Goal: Task Accomplishment & Management: Use online tool/utility

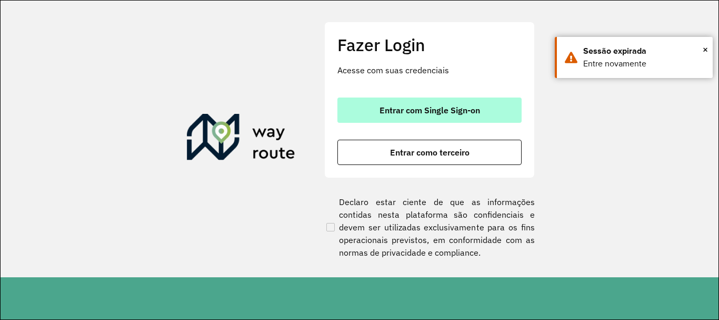
click at [402, 114] on span "Entrar com Single Sign-on" at bounding box center [430, 110] width 101 height 8
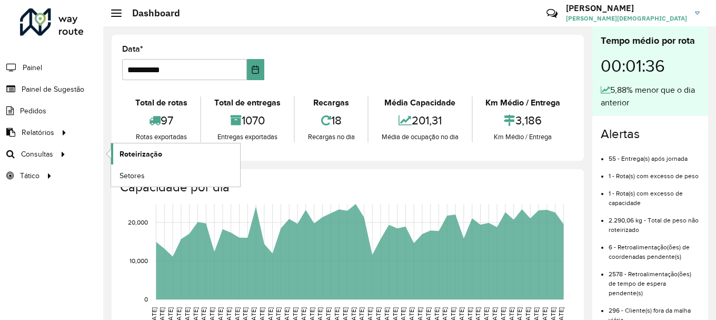
click at [135, 155] on span "Roteirização" at bounding box center [141, 153] width 43 height 11
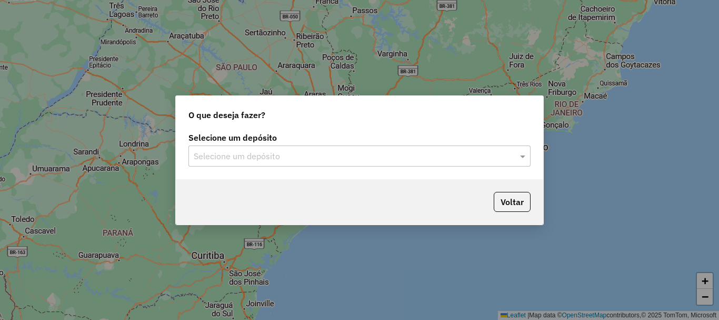
click at [511, 152] on div at bounding box center [360, 156] width 342 height 14
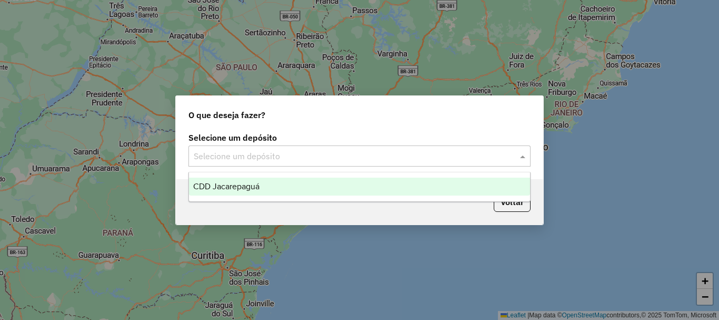
click at [249, 182] on span "CDD Jacarepaguá" at bounding box center [226, 186] width 66 height 9
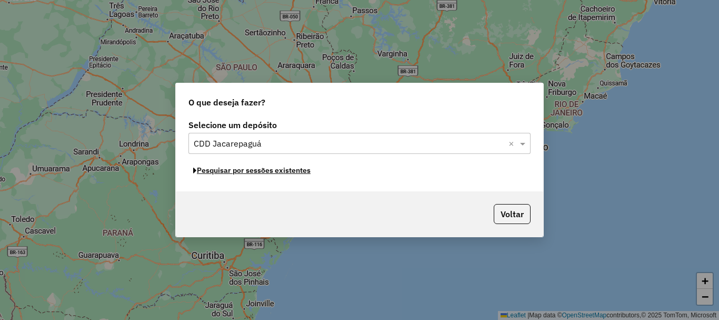
click at [272, 171] on button "Pesquisar por sessões existentes" at bounding box center [252, 170] width 127 height 16
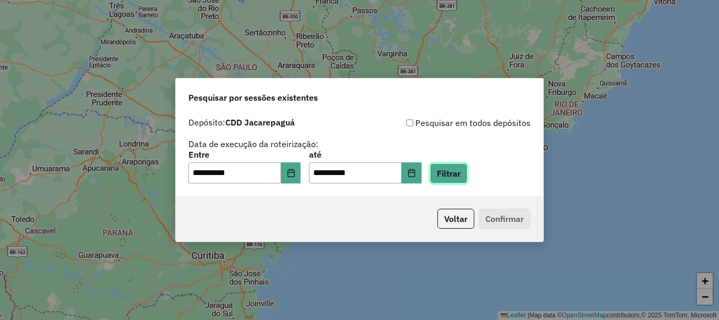
click at [463, 175] on button "Filtrar" at bounding box center [448, 173] width 37 height 20
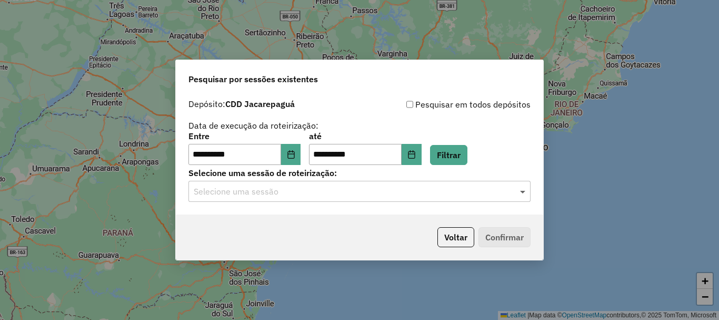
click at [522, 193] on span at bounding box center [524, 191] width 13 height 13
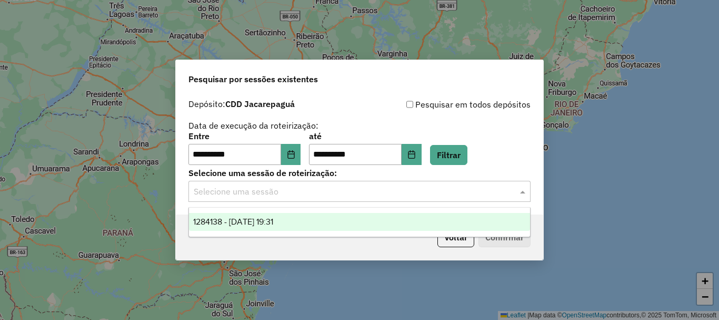
click at [273, 222] on span "1284138 - 27/09/2025 19:31" at bounding box center [233, 221] width 80 height 9
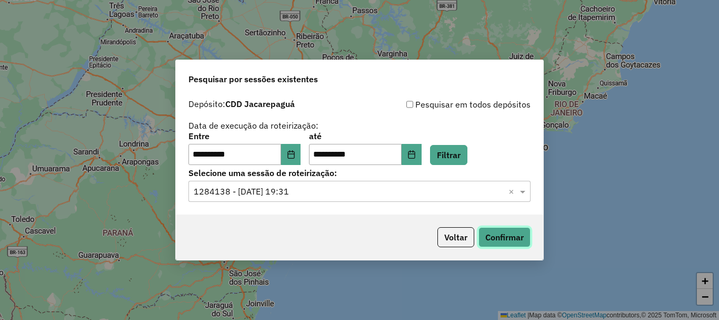
click at [502, 227] on button "Confirmar" at bounding box center [505, 237] width 52 height 20
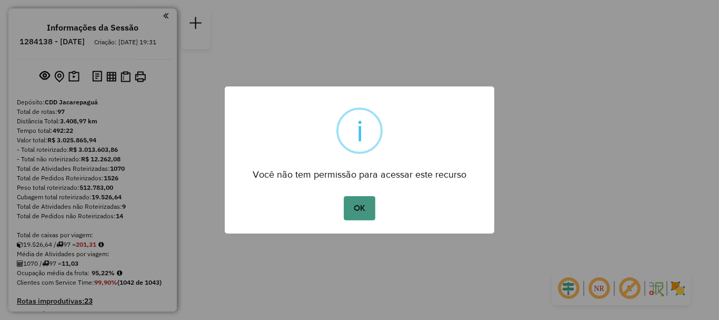
click at [356, 205] on button "OK" at bounding box center [359, 208] width 31 height 24
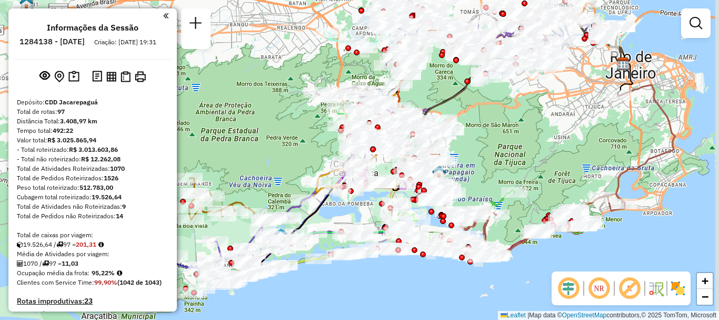
drag, startPoint x: 485, startPoint y: 95, endPoint x: 468, endPoint y: 161, distance: 67.6
click at [468, 161] on div "Janela de atendimento Grade de atendimento Capacidade Transportadoras Veículos …" at bounding box center [359, 160] width 719 height 320
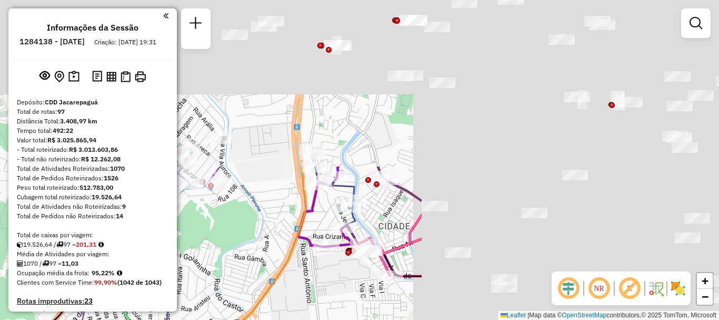
drag, startPoint x: 553, startPoint y: 86, endPoint x: 184, endPoint y: 284, distance: 419.1
click at [184, 284] on div "Janela de atendimento Grade de atendimento Capacidade Transportadoras Veículos …" at bounding box center [359, 160] width 719 height 320
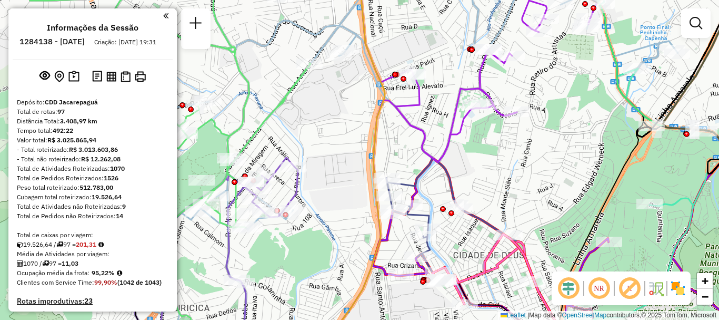
drag, startPoint x: 388, startPoint y: 216, endPoint x: 463, endPoint y: 245, distance: 80.2
click at [463, 245] on div "Janela de atendimento Grade de atendimento Capacidade Transportadoras Veículos …" at bounding box center [359, 160] width 719 height 320
select select "**********"
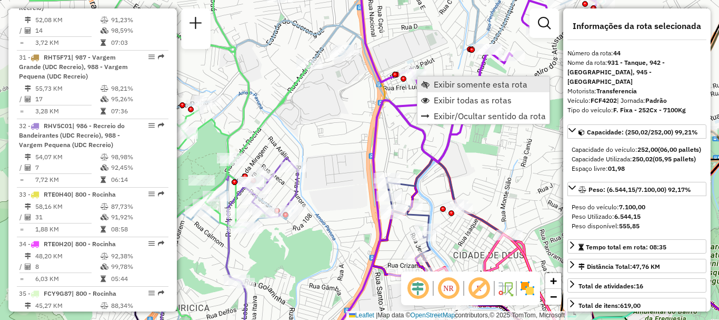
scroll to position [3053, 0]
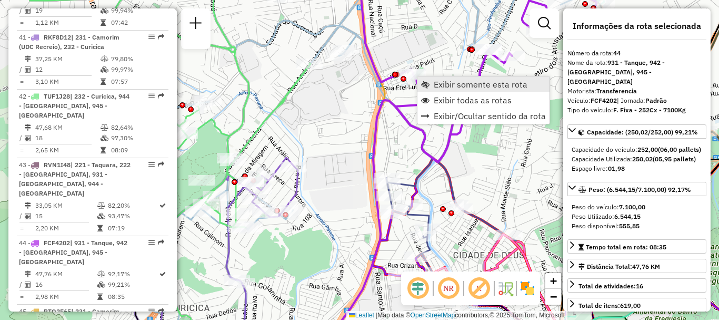
click at [439, 82] on span "Exibir somente esta rota" at bounding box center [481, 84] width 94 height 8
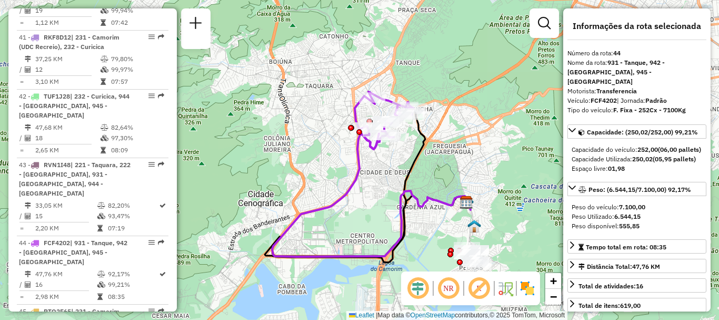
drag, startPoint x: 418, startPoint y: 129, endPoint x: 421, endPoint y: 135, distance: 7.1
click at [421, 135] on icon at bounding box center [366, 185] width 203 height 153
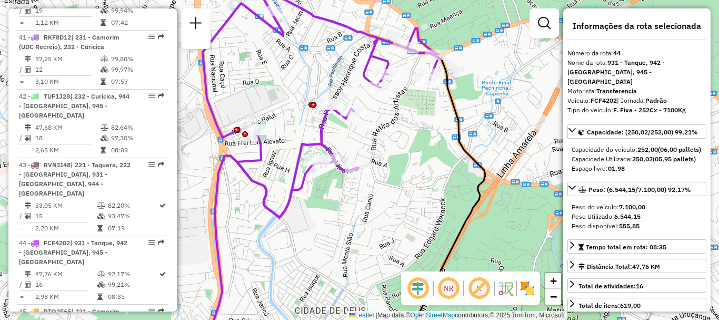
drag, startPoint x: 270, startPoint y: 148, endPoint x: 452, endPoint y: 144, distance: 182.8
click at [454, 145] on div "Janela de atendimento Grade de atendimento Capacidade Transportadoras Veículos …" at bounding box center [359, 160] width 719 height 320
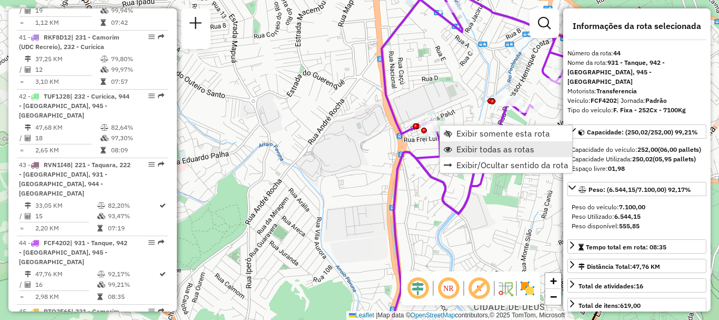
click at [462, 149] on span "Exibir todas as rotas" at bounding box center [496, 149] width 78 height 8
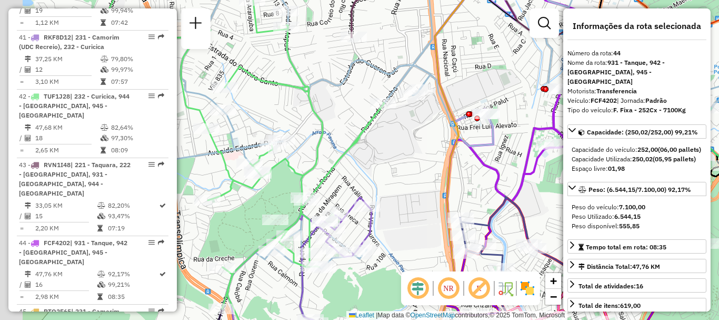
drag, startPoint x: 358, startPoint y: 196, endPoint x: 411, endPoint y: 184, distance: 54.5
click at [411, 184] on div "Janela de atendimento Grade de atendimento Capacidade Transportadoras Veículos …" at bounding box center [359, 160] width 719 height 320
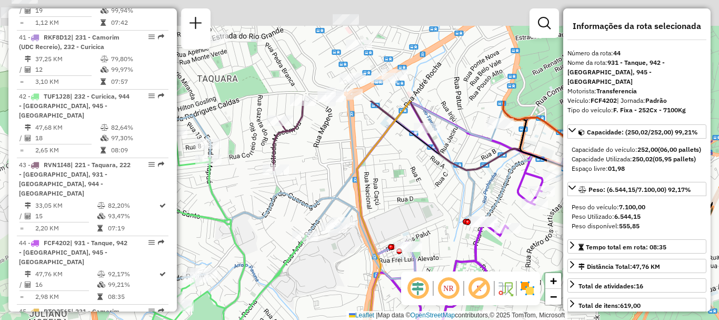
drag, startPoint x: 437, startPoint y: 147, endPoint x: 286, endPoint y: 293, distance: 208.9
click at [314, 311] on div "Janela de atendimento Grade de atendimento Capacidade Transportadoras Veículos …" at bounding box center [359, 160] width 719 height 320
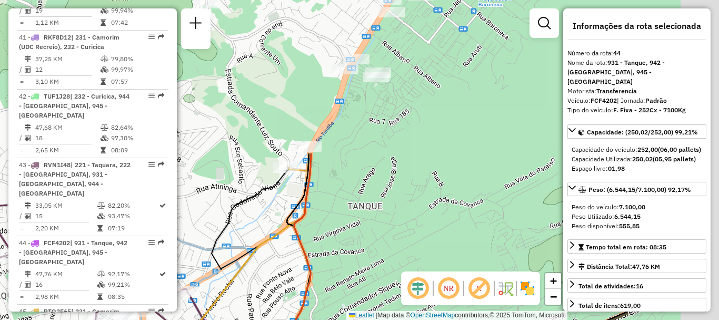
drag, startPoint x: 421, startPoint y: 136, endPoint x: 263, endPoint y: 283, distance: 216.1
click at [263, 283] on div "Janela de atendimento Grade de atendimento Capacidade Transportadoras Veículos …" at bounding box center [359, 160] width 719 height 320
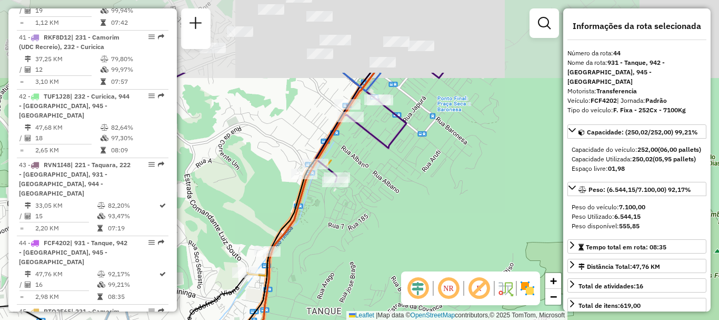
drag, startPoint x: 380, startPoint y: 133, endPoint x: 339, endPoint y: 237, distance: 112.5
click at [339, 237] on div "Janela de atendimento Grade de atendimento Capacidade Transportadoras Veículos …" at bounding box center [359, 160] width 719 height 320
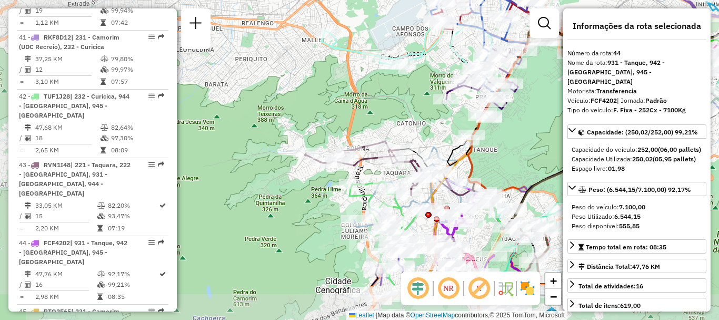
drag, startPoint x: 500, startPoint y: 214, endPoint x: 531, endPoint y: 167, distance: 55.5
click at [531, 167] on div "Janela de atendimento Grade de atendimento Capacidade Transportadoras Veículos …" at bounding box center [359, 160] width 719 height 320
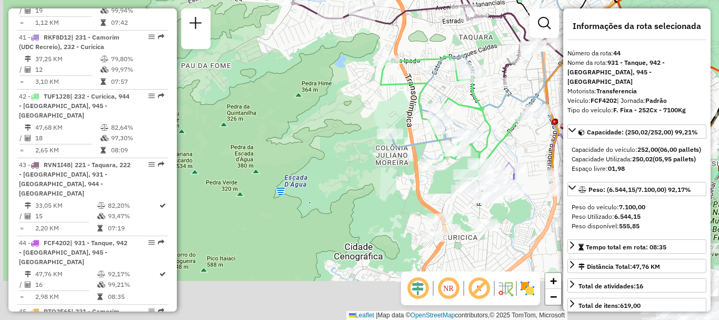
drag, startPoint x: 352, startPoint y: 230, endPoint x: 412, endPoint y: 70, distance: 170.3
click at [460, 57] on icon at bounding box center [451, 118] width 140 height 123
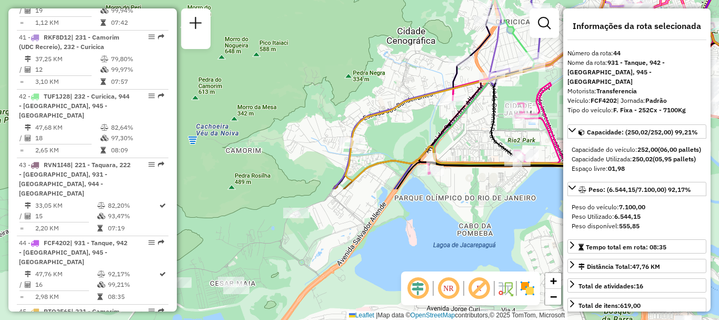
drag, startPoint x: 354, startPoint y: 217, endPoint x: 380, endPoint y: 74, distance: 146.1
click at [380, 74] on div "Rota 13 - Placa RUX5J38 55042368 - KRYPTON BEBIDAS Janela de atendimento Grade …" at bounding box center [359, 160] width 719 height 320
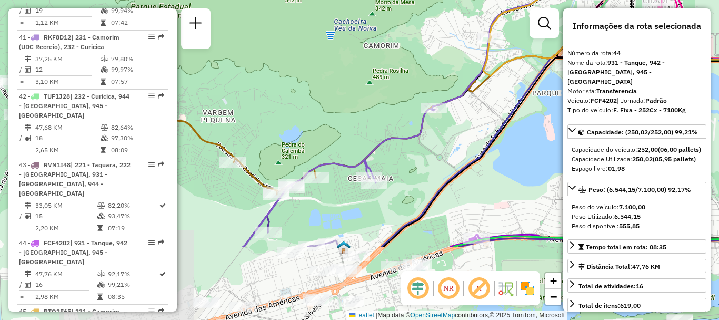
drag, startPoint x: 409, startPoint y: 205, endPoint x: 464, endPoint y: 115, distance: 105.9
click at [464, 115] on div "Rota 13 - Placa RUX5J38 55042368 - KRYPTON BEBIDAS Janela de atendimento Grade …" at bounding box center [359, 160] width 719 height 320
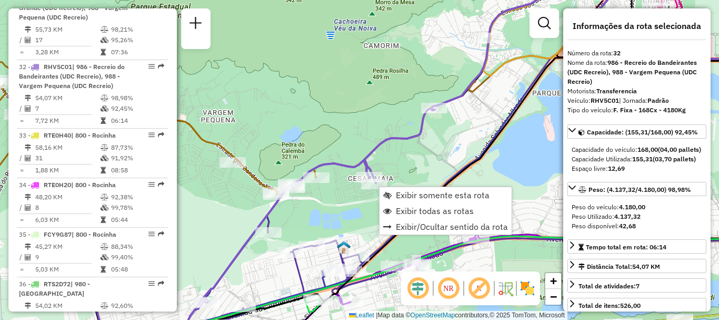
scroll to position [2364, 0]
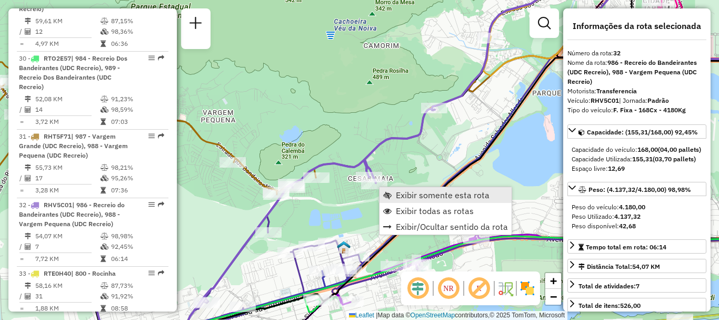
click at [403, 197] on span "Exibir somente esta rota" at bounding box center [443, 195] width 94 height 8
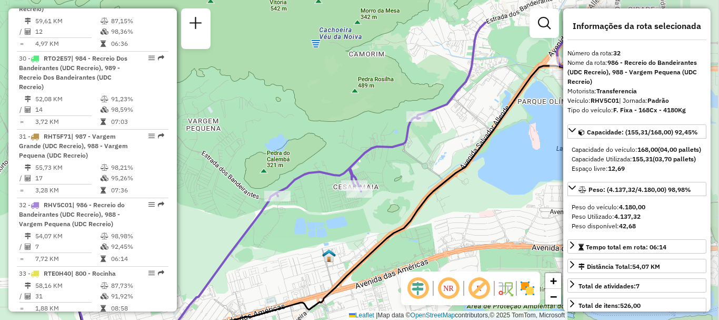
drag, startPoint x: 488, startPoint y: 180, endPoint x: 317, endPoint y: 233, distance: 179.4
click at [317, 233] on div "Janela de atendimento Grade de atendimento Capacidade Transportadoras Veículos …" at bounding box center [359, 160] width 719 height 320
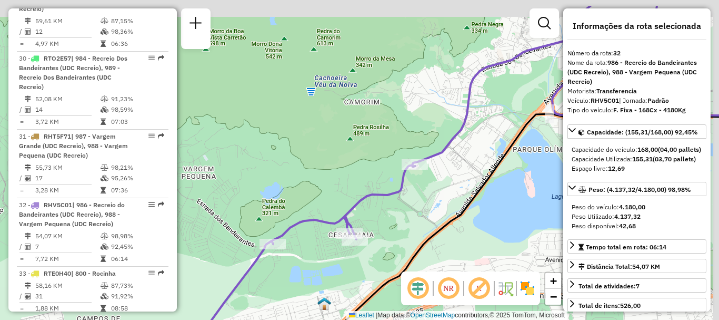
drag, startPoint x: 481, startPoint y: 137, endPoint x: 400, endPoint y: 210, distance: 108.1
click at [401, 210] on div "Janela de atendimento Grade de atendimento Capacidade Transportadoras Veículos …" at bounding box center [359, 160] width 719 height 320
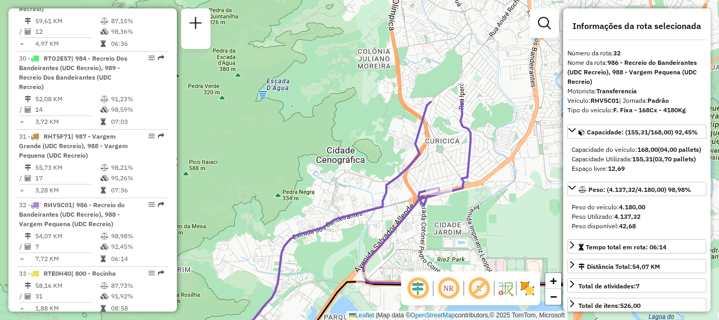
drag, startPoint x: 471, startPoint y: 157, endPoint x: 362, endPoint y: 245, distance: 140.0
click at [363, 247] on icon at bounding box center [509, 217] width 293 height 132
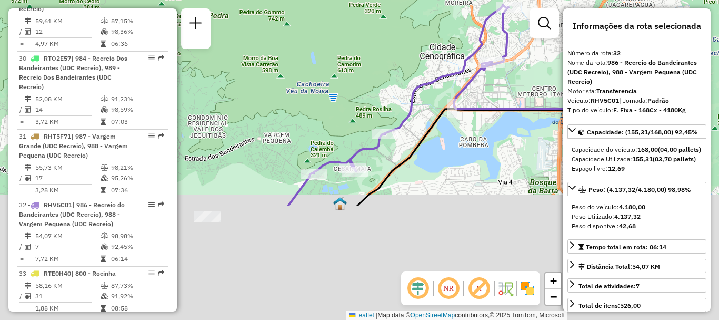
drag, startPoint x: 334, startPoint y: 267, endPoint x: 457, endPoint y: 98, distance: 209.2
click at [457, 98] on icon at bounding box center [503, 127] width 292 height 157
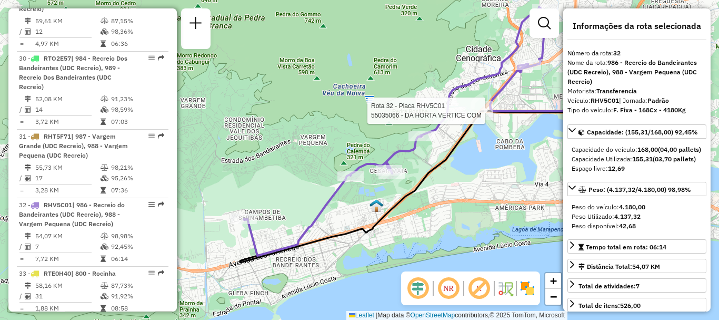
drag, startPoint x: 366, startPoint y: 241, endPoint x: 403, endPoint y: 236, distance: 37.2
click at [403, 236] on div "Rota 32 - Placa RHV5C01 55035066 - DA HORTA VERTICE COM Janela de atendimento G…" at bounding box center [359, 160] width 719 height 320
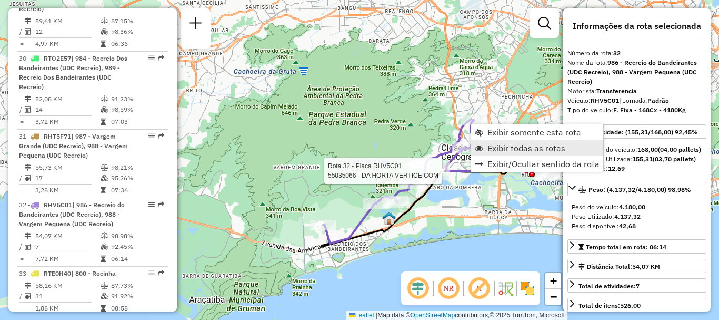
click at [504, 149] on span "Exibir todas as rotas" at bounding box center [527, 148] width 78 height 8
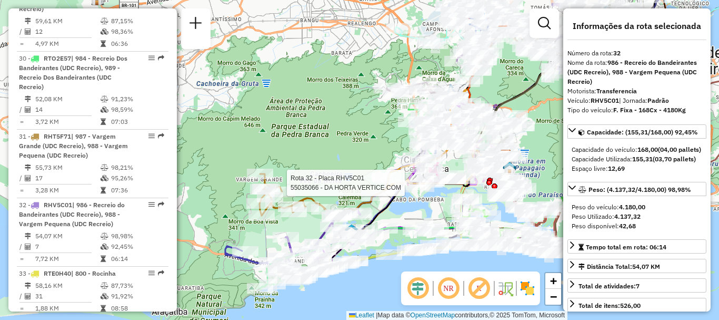
drag, startPoint x: 475, startPoint y: 188, endPoint x: 438, endPoint y: 200, distance: 39.3
click at [438, 200] on div "Rota 32 - Placa RHV5C01 55035066 - DA HORTA VERTICE COM Janela de atendimento G…" at bounding box center [359, 160] width 719 height 320
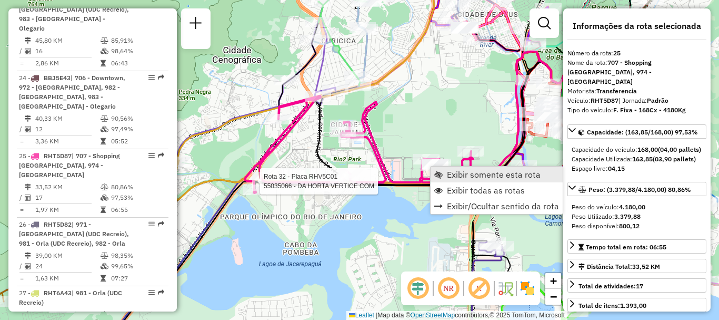
scroll to position [1876, 0]
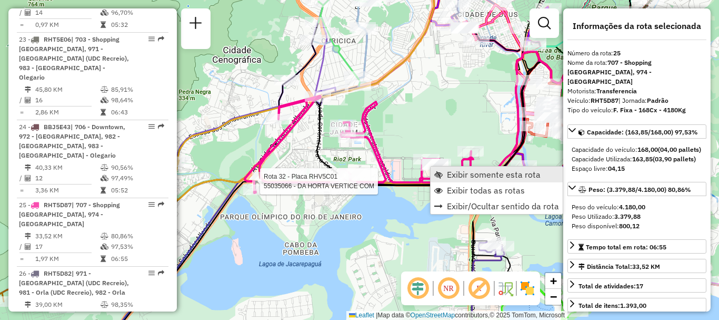
click at [445, 172] on link "Exibir somente esta rota" at bounding box center [497, 174] width 132 height 16
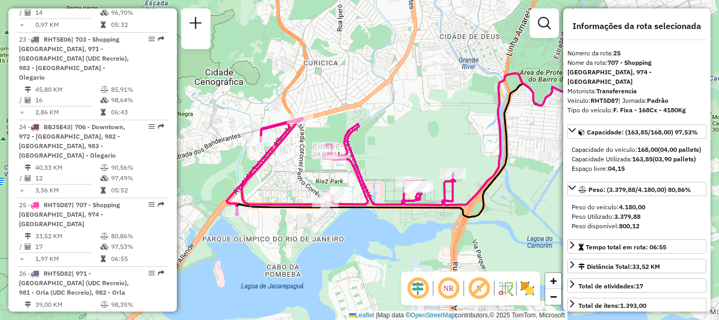
drag, startPoint x: 282, startPoint y: 138, endPoint x: 361, endPoint y: 123, distance: 80.5
click at [361, 123] on icon at bounding box center [340, 166] width 226 height 97
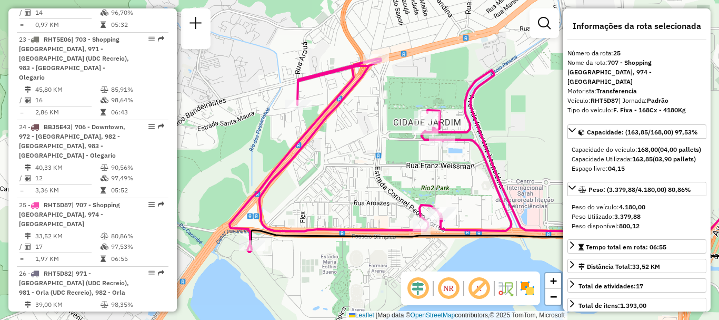
drag, startPoint x: 352, startPoint y: 179, endPoint x: 386, endPoint y: 176, distance: 34.3
click at [376, 180] on div "Janela de atendimento Grade de atendimento Capacidade Transportadoras Veículos …" at bounding box center [359, 160] width 719 height 320
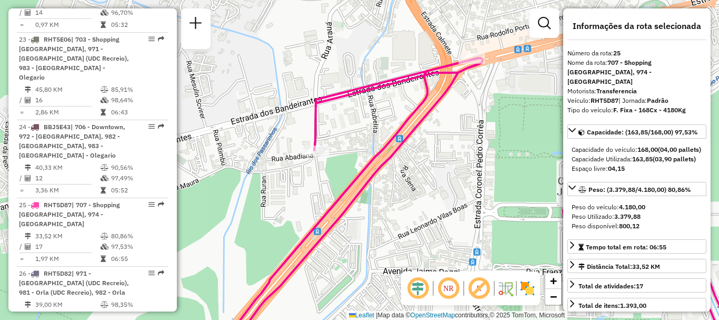
drag, startPoint x: 392, startPoint y: 242, endPoint x: 412, endPoint y: 236, distance: 20.5
click at [412, 236] on div "Janela de atendimento Grade de atendimento Capacidade Transportadoras Veículos …" at bounding box center [359, 160] width 719 height 320
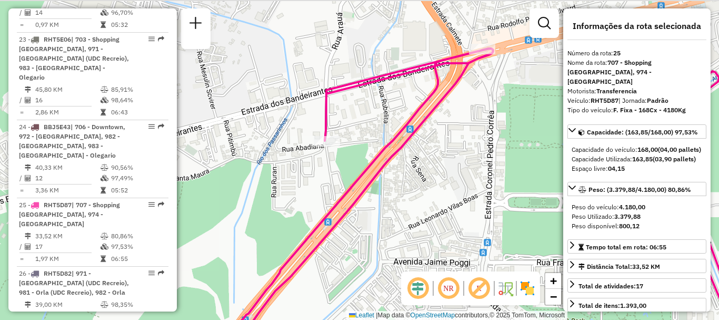
drag, startPoint x: 393, startPoint y: 73, endPoint x: 368, endPoint y: 138, distance: 70.0
click at [368, 138] on div "Janela de atendimento Grade de atendimento Capacidade Transportadoras Veículos …" at bounding box center [359, 160] width 719 height 320
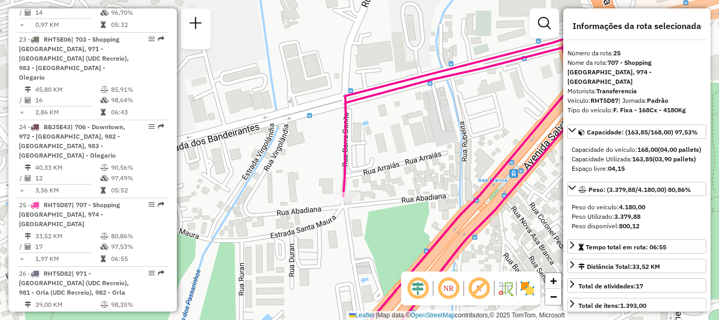
drag, startPoint x: 345, startPoint y: 188, endPoint x: 380, endPoint y: 188, distance: 34.8
click at [380, 188] on div "Janela de atendimento Grade de atendimento Capacidade Transportadoras Veículos …" at bounding box center [359, 160] width 719 height 320
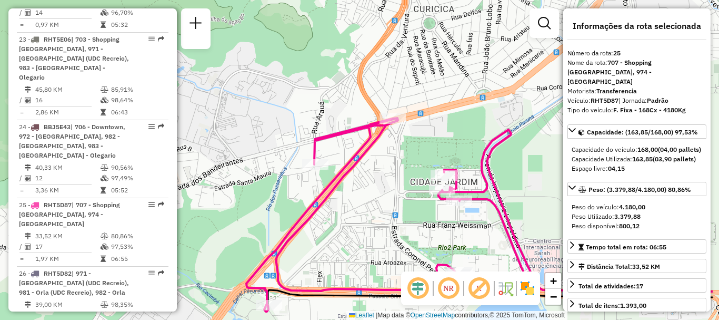
drag, startPoint x: 334, startPoint y: 174, endPoint x: 243, endPoint y: 133, distance: 99.7
click at [243, 133] on div "Janela de atendimento Grade de atendimento Capacidade Transportadoras Veículos …" at bounding box center [359, 160] width 719 height 320
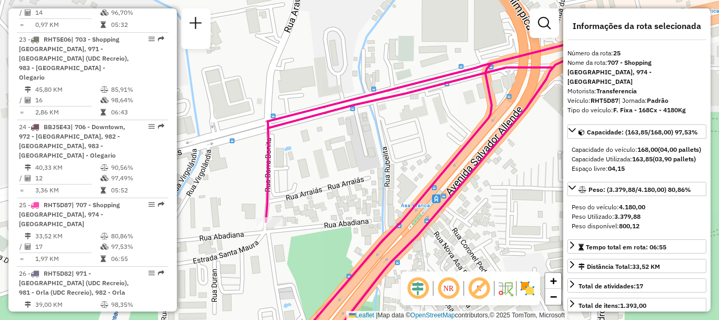
drag, startPoint x: 295, startPoint y: 80, endPoint x: 409, endPoint y: 141, distance: 129.4
click at [409, 141] on div "Janela de atendimento Grade de atendimento Capacidade Transportadoras Veículos …" at bounding box center [359, 160] width 719 height 320
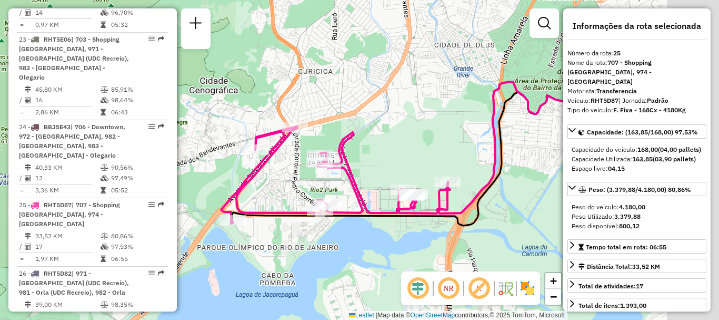
drag, startPoint x: 464, startPoint y: 187, endPoint x: 320, endPoint y: 170, distance: 145.3
click at [321, 173] on div "Janela de atendimento Grade de atendimento Capacidade Transportadoras Veículos …" at bounding box center [359, 160] width 719 height 320
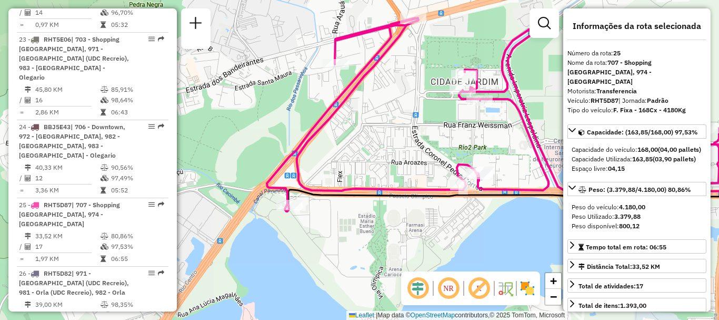
drag, startPoint x: 413, startPoint y: 120, endPoint x: 373, endPoint y: 161, distance: 57.0
click at [373, 161] on div "Janela de atendimento Grade de atendimento Capacidade Transportadoras Veículos …" at bounding box center [359, 160] width 719 height 320
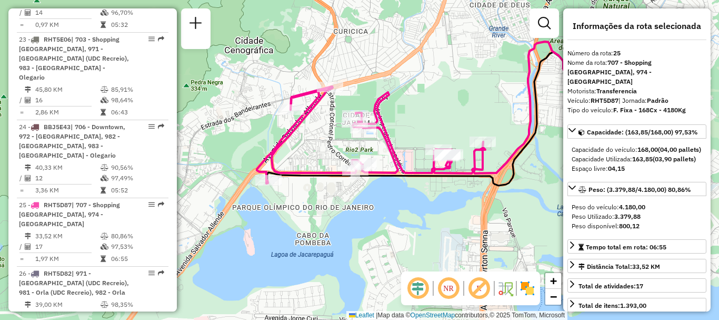
drag, startPoint x: 369, startPoint y: 154, endPoint x: 344, endPoint y: 150, distance: 24.6
click at [344, 150] on div "Janela de atendimento Grade de atendimento Capacidade Transportadoras Veículos …" at bounding box center [359, 160] width 719 height 320
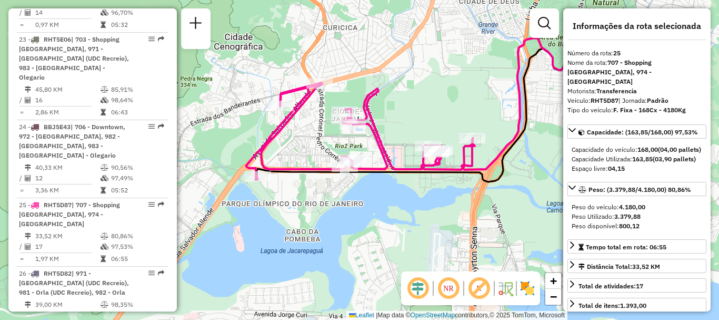
drag, startPoint x: 438, startPoint y: 236, endPoint x: 428, endPoint y: 233, distance: 11.2
click at [428, 233] on div "Janela de atendimento Grade de atendimento Capacidade Transportadoras Veículos …" at bounding box center [359, 160] width 719 height 320
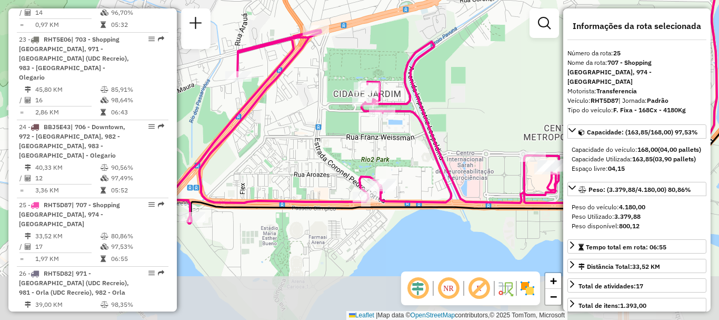
drag, startPoint x: 434, startPoint y: 191, endPoint x: 380, endPoint y: 121, distance: 88.9
click at [379, 121] on div "Rota 25 - Placa RHT5D87 55059849 - PALADARE CANTINA Janela de atendimento Grade…" at bounding box center [359, 160] width 719 height 320
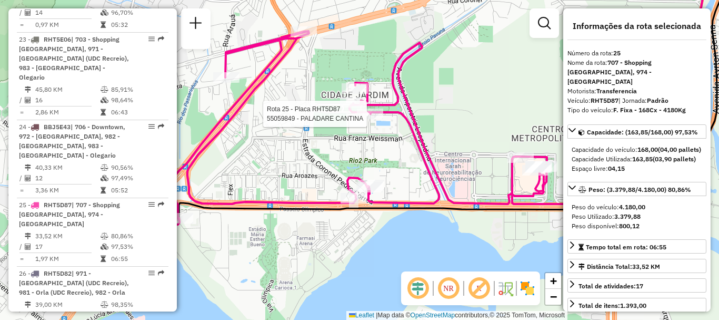
drag, startPoint x: 522, startPoint y: 177, endPoint x: 499, endPoint y: 181, distance: 22.9
click at [504, 181] on icon at bounding box center [383, 127] width 452 height 193
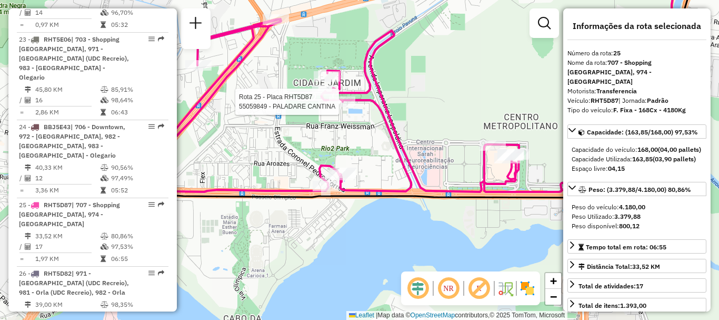
drag, startPoint x: 452, startPoint y: 136, endPoint x: 432, endPoint y: 123, distance: 23.7
click at [432, 123] on div "Rota 25 - Placa RHT5D87 55059849 - PALADARE CANTINA Janela de atendimento Grade…" at bounding box center [359, 160] width 719 height 320
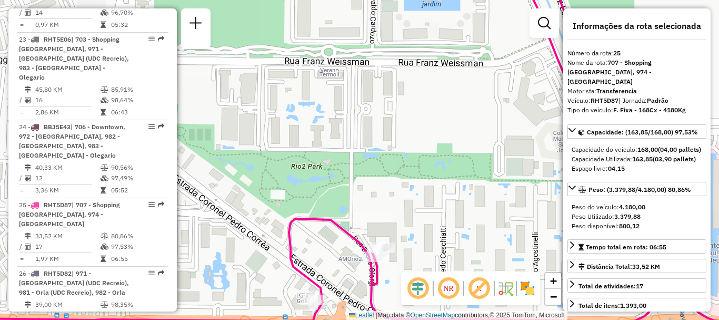
drag, startPoint x: 346, startPoint y: 102, endPoint x: 358, endPoint y: 125, distance: 25.7
click at [358, 125] on div "Rota 25 - Placa RHT5D87 55059849 - PALADARE CANTINA Janela de atendimento Grade…" at bounding box center [359, 160] width 719 height 320
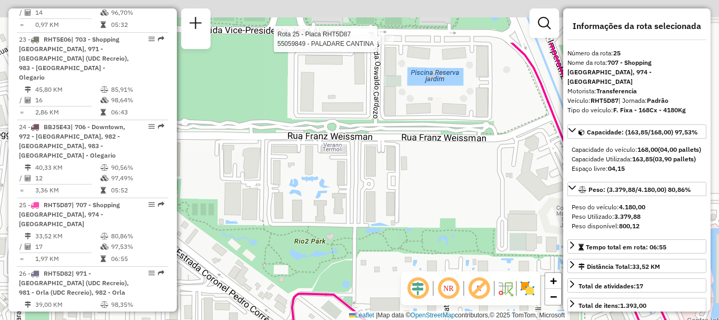
drag, startPoint x: 359, startPoint y: 119, endPoint x: 362, endPoint y: 194, distance: 74.8
click at [362, 194] on div "Rota 25 - Placa RHT5D87 55059849 - PALADARE CANTINA Janela de atendimento Grade…" at bounding box center [359, 160] width 719 height 320
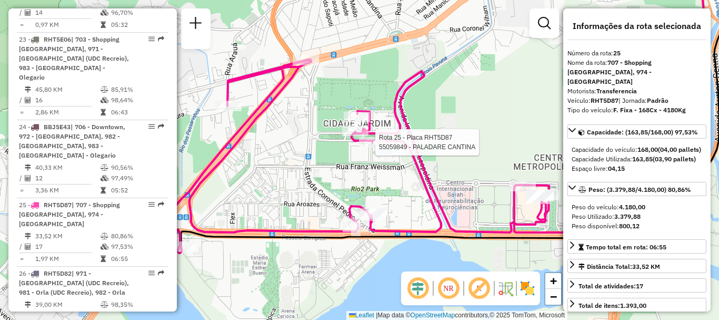
drag, startPoint x: 262, startPoint y: 175, endPoint x: 284, endPoint y: 171, distance: 22.0
click at [284, 171] on div "Rota 25 - Placa RHT5D87 55059849 - PALADARE CANTINA Janela de atendimento Grade…" at bounding box center [359, 160] width 719 height 320
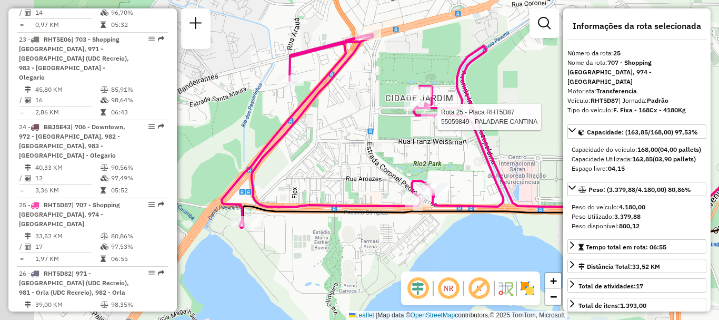
drag, startPoint x: 340, startPoint y: 155, endPoint x: 380, endPoint y: 110, distance: 61.2
click at [382, 115] on div "Rota 25 - Placa RHT5D87 55059849 - PALADARE CANTINA Janela de atendimento Grade…" at bounding box center [359, 160] width 719 height 320
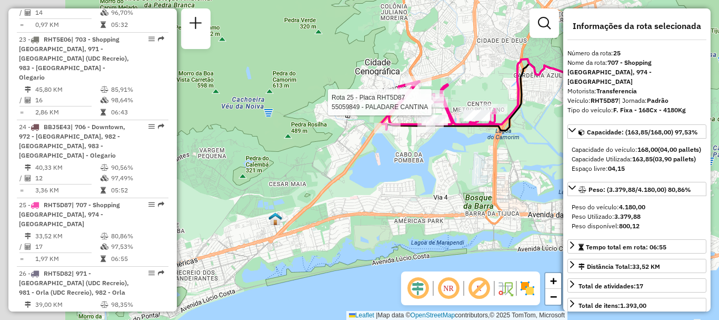
drag, startPoint x: 278, startPoint y: 220, endPoint x: 365, endPoint y: 157, distance: 107.5
click at [366, 158] on div "Rota 25 - Placa RHT5D87 55059849 - PALADARE CANTINA Janela de atendimento Grade…" at bounding box center [359, 160] width 719 height 320
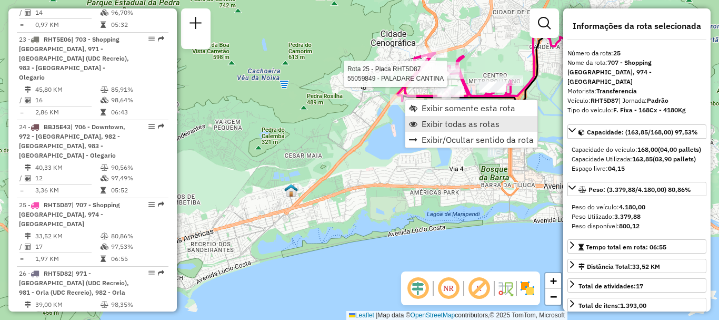
click at [461, 123] on span "Exibir todas as rotas" at bounding box center [461, 124] width 78 height 8
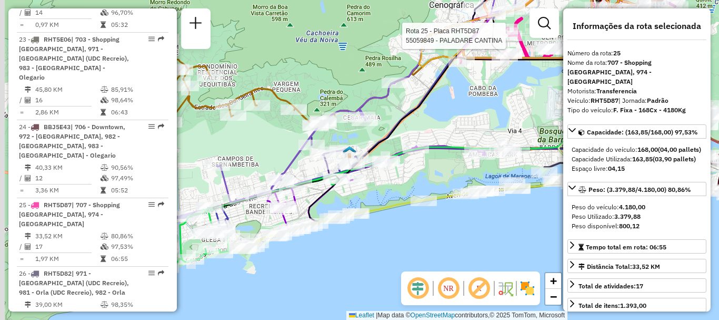
drag, startPoint x: 347, startPoint y: 216, endPoint x: 411, endPoint y: 148, distance: 93.5
click at [412, 173] on div "Rota 25 - Placa RHT5D87 55059849 - PALADARE CANTINA Janela de atendimento Grade…" at bounding box center [359, 160] width 719 height 320
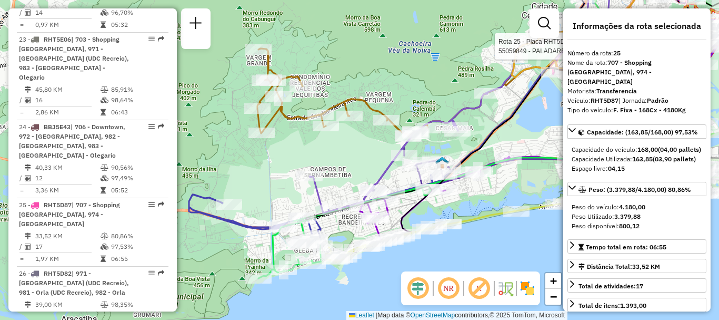
drag, startPoint x: 273, startPoint y: 151, endPoint x: 358, endPoint y: 167, distance: 86.4
click at [358, 167] on div "Rota 25 - Placa RHT5D87 55059849 - PALADARE CANTINA Janela de atendimento Grade…" at bounding box center [359, 160] width 719 height 320
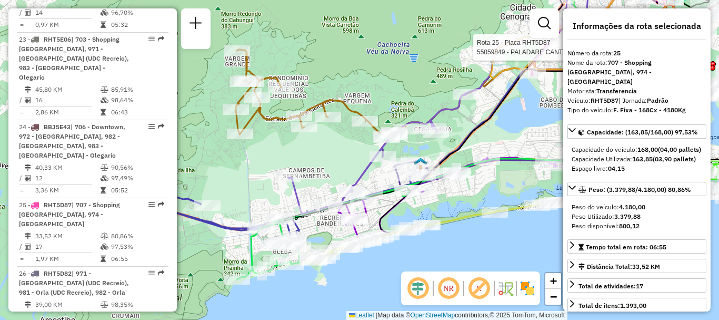
drag, startPoint x: 354, startPoint y: 155, endPoint x: 338, endPoint y: 158, distance: 16.6
click at [333, 157] on div "Rota 25 - Placa RHT5D87 55059849 - PALADARE CANTINA Janela de atendimento Grade…" at bounding box center [359, 160] width 719 height 320
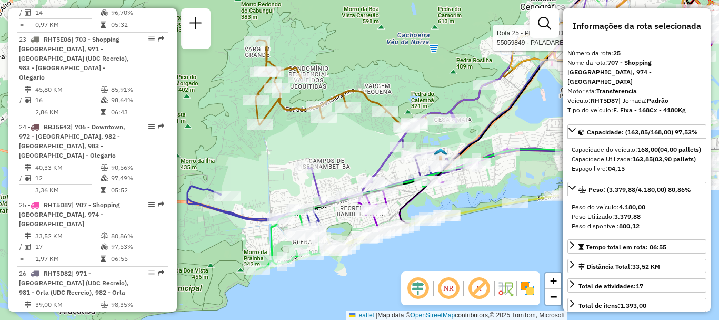
drag, startPoint x: 250, startPoint y: 171, endPoint x: 270, endPoint y: 160, distance: 23.6
click at [270, 160] on div "Rota 25 - Placa RHT5D87 55059849 - PALADARE CANTINA Janela de atendimento Grade…" at bounding box center [359, 160] width 719 height 320
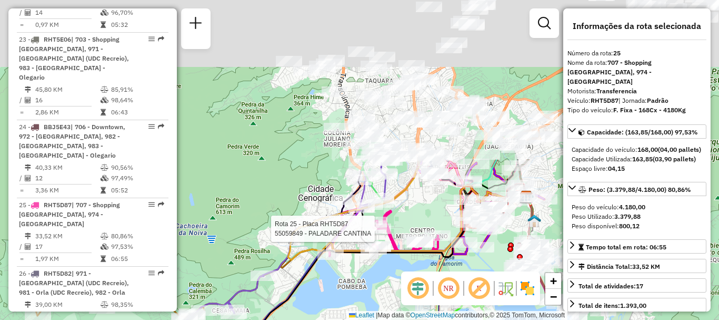
drag, startPoint x: 500, startPoint y: 113, endPoint x: 263, endPoint y: 308, distance: 306.0
click at [263, 308] on icon at bounding box center [304, 296] width 445 height 211
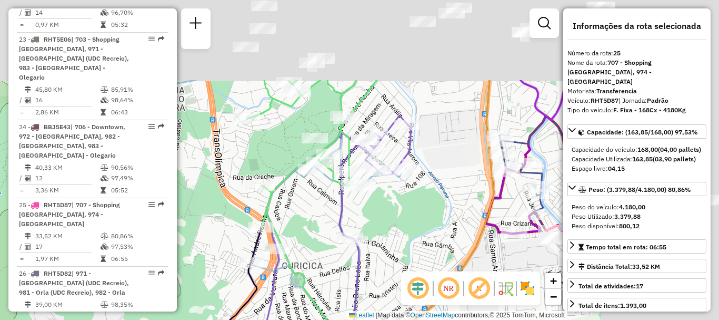
drag, startPoint x: 509, startPoint y: 120, endPoint x: 336, endPoint y: 232, distance: 205.5
click at [336, 232] on icon at bounding box center [180, 296] width 369 height 333
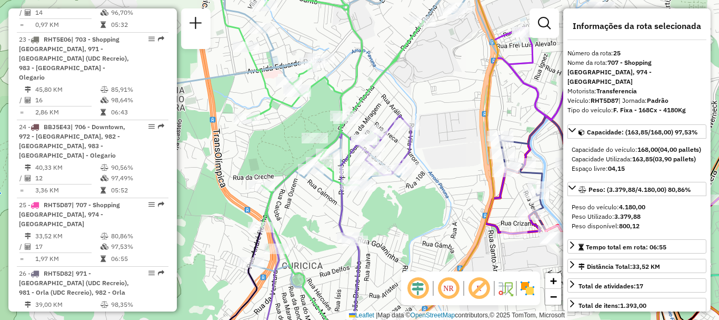
click at [470, 99] on div "Rota 25 - Placa RHT5D87 55059849 - PALADARE CANTINA Rota 27 - Placa RHT6A43 550…" at bounding box center [359, 160] width 719 height 320
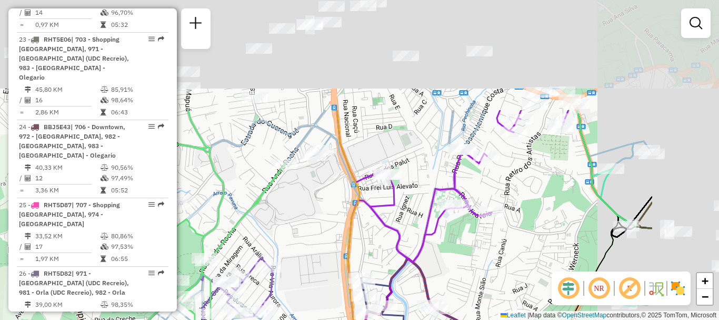
drag, startPoint x: 613, startPoint y: 128, endPoint x: 485, endPoint y: 253, distance: 178.7
click at [487, 256] on div "Janela de atendimento Grade de atendimento Capacidade Transportadoras Veículos …" at bounding box center [359, 160] width 719 height 320
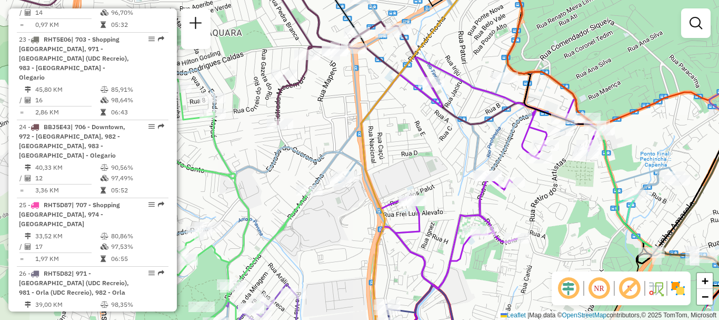
drag, startPoint x: 538, startPoint y: 186, endPoint x: 525, endPoint y: 193, distance: 14.4
click at [566, 204] on div "Janela de atendimento Grade de atendimento Capacidade Transportadoras Veículos …" at bounding box center [359, 160] width 719 height 320
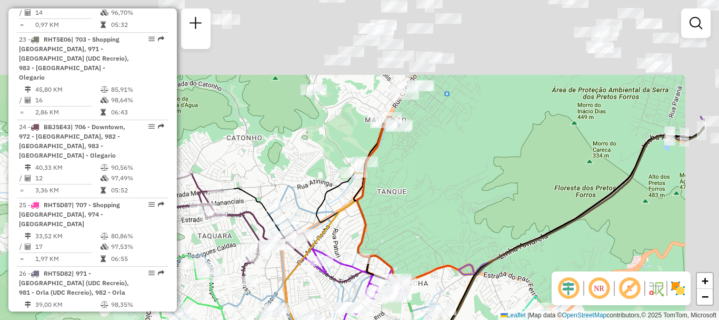
drag, startPoint x: 516, startPoint y: 53, endPoint x: 448, endPoint y: 182, distance: 146.0
click at [429, 201] on div "Janela de atendimento Grade de atendimento Capacidade Transportadoras Veículos …" at bounding box center [359, 160] width 719 height 320
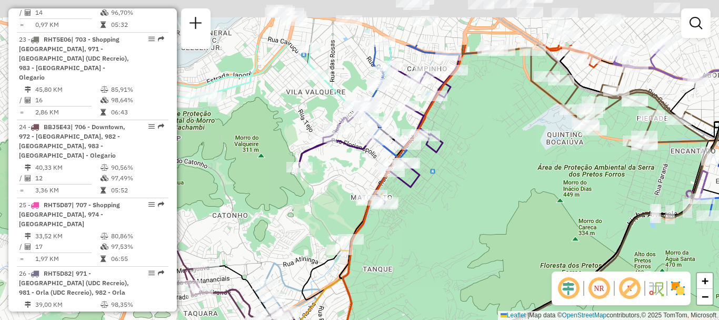
drag, startPoint x: 485, startPoint y: 91, endPoint x: 472, endPoint y: 169, distance: 79.0
click at [472, 169] on div "Janela de atendimento Grade de atendimento Capacidade Transportadoras Veículos …" at bounding box center [359, 160] width 719 height 320
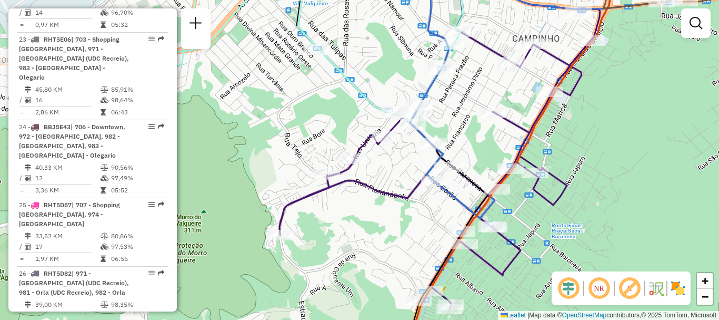
drag, startPoint x: 346, startPoint y: 120, endPoint x: 477, endPoint y: 138, distance: 131.4
click at [484, 138] on div "Janela de atendimento Grade de atendimento Capacidade Transportadoras Veículos …" at bounding box center [359, 160] width 719 height 320
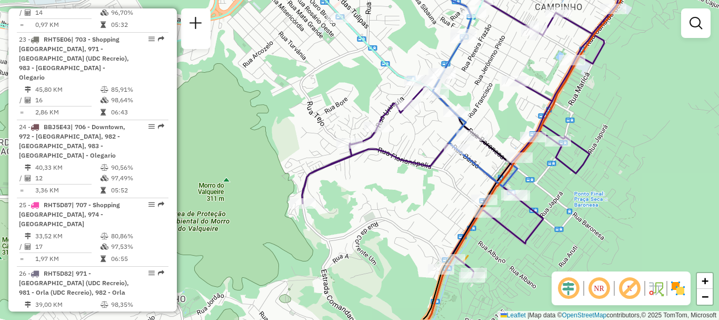
drag, startPoint x: 450, startPoint y: 98, endPoint x: 473, endPoint y: 66, distance: 39.6
click at [473, 66] on div "Janela de atendimento Grade de atendimento Capacidade Transportadoras Veículos …" at bounding box center [359, 160] width 719 height 320
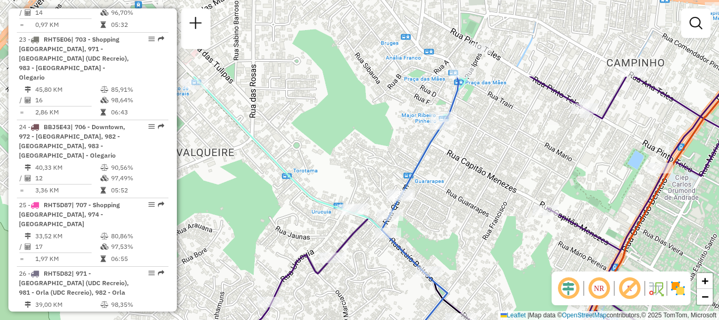
drag, startPoint x: 467, startPoint y: 52, endPoint x: 441, endPoint y: 164, distance: 115.5
click at [441, 164] on div "Janela de atendimento Grade de atendimento Capacidade Transportadoras Veículos …" at bounding box center [359, 160] width 719 height 320
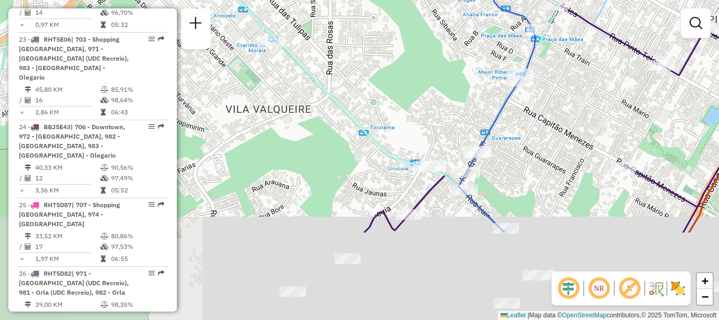
drag, startPoint x: 478, startPoint y: 243, endPoint x: 527, endPoint y: 119, distance: 133.6
click at [527, 119] on div "Janela de atendimento Grade de atendimento Capacidade Transportadoras Veículos …" at bounding box center [359, 160] width 719 height 320
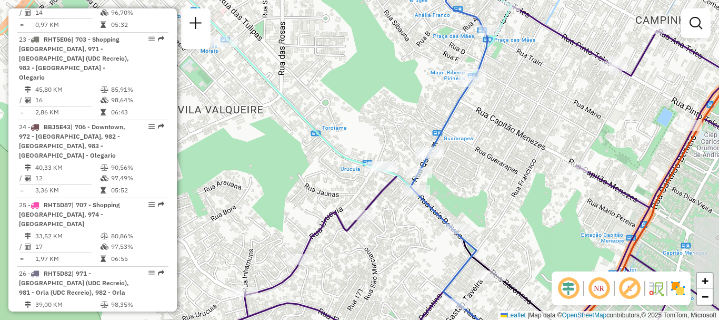
drag, startPoint x: 527, startPoint y: 119, endPoint x: 467, endPoint y: 85, distance: 69.3
click at [469, 86] on div "Janela de atendimento Grade de atendimento Capacidade Transportadoras Veículos …" at bounding box center [359, 160] width 719 height 320
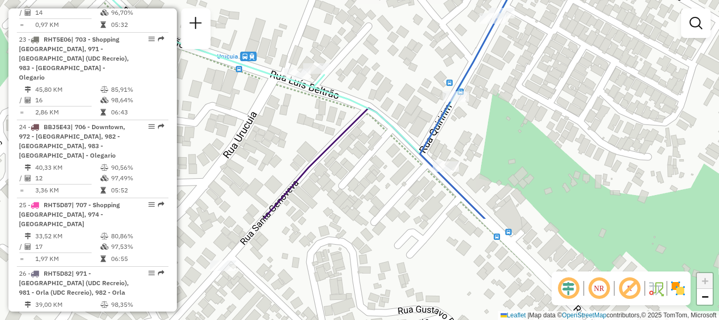
drag, startPoint x: 299, startPoint y: 186, endPoint x: 383, endPoint y: 56, distance: 154.5
click at [383, 56] on div "Janela de atendimento Grade de atendimento Capacidade Transportadoras Veículos …" at bounding box center [359, 160] width 719 height 320
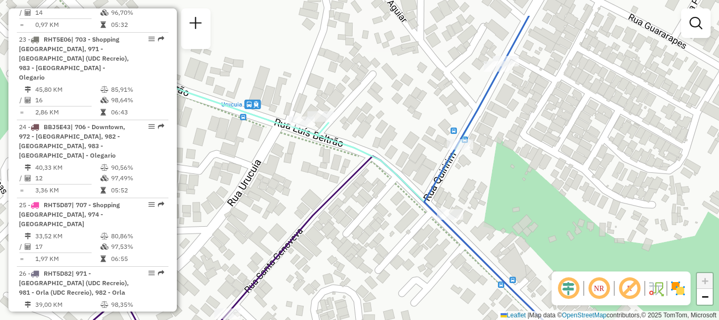
drag, startPoint x: 392, startPoint y: 68, endPoint x: 390, endPoint y: 171, distance: 102.2
click at [390, 171] on div "Janela de atendimento Grade de atendimento Capacidade Transportadoras Veículos …" at bounding box center [359, 160] width 719 height 320
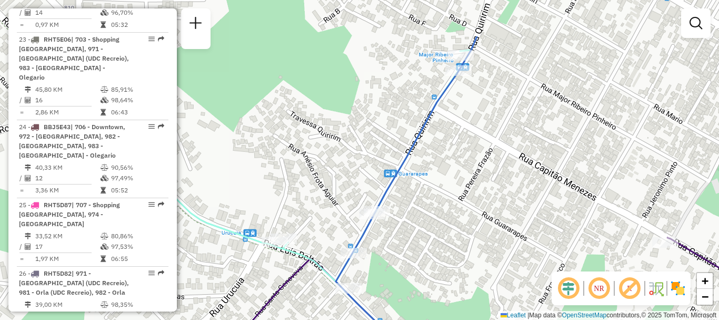
drag, startPoint x: 539, startPoint y: 190, endPoint x: 472, endPoint y: 257, distance: 95.3
click at [471, 259] on div "Janela de atendimento Grade de atendimento Capacidade Transportadoras Veículos …" at bounding box center [359, 160] width 719 height 320
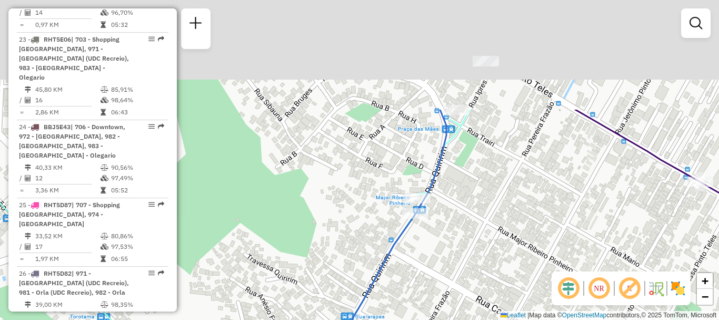
drag, startPoint x: 521, startPoint y: 90, endPoint x: 475, endPoint y: 235, distance: 152.4
click at [475, 235] on div "Janela de atendimento Grade de atendimento Capacidade Transportadoras Veículos …" at bounding box center [359, 160] width 719 height 320
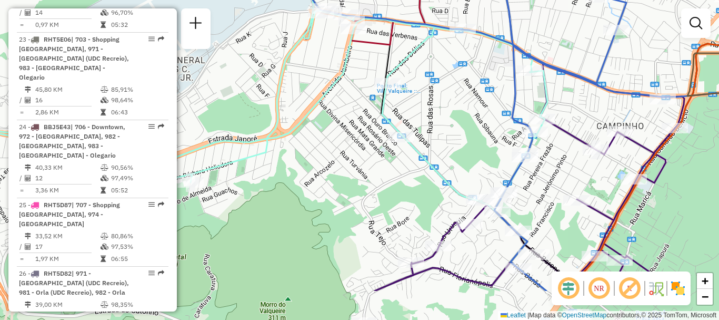
drag, startPoint x: 481, startPoint y: 247, endPoint x: 522, endPoint y: 195, distance: 66.0
click at [551, 202] on div "Janela de atendimento Grade de atendimento Capacidade Transportadoras Veículos …" at bounding box center [359, 160] width 719 height 320
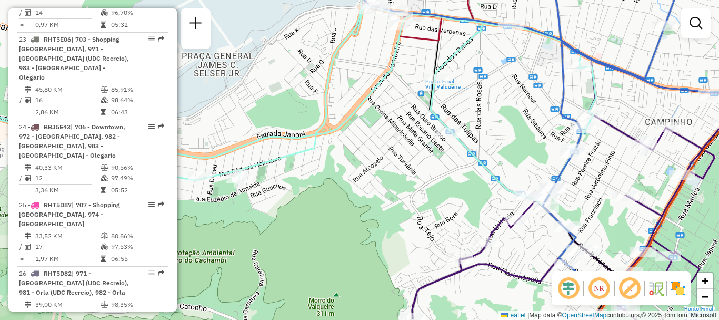
drag, startPoint x: 441, startPoint y: 152, endPoint x: 483, endPoint y: 133, distance: 46.5
click at [483, 133] on div "Janela de atendimento Grade de atendimento Capacidade Transportadoras Veículos …" at bounding box center [359, 160] width 719 height 320
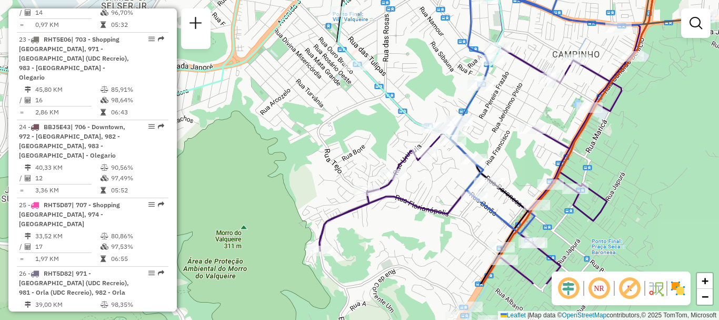
drag, startPoint x: 422, startPoint y: 215, endPoint x: 319, endPoint y: 142, distance: 126.7
click at [319, 142] on div "Janela de atendimento Grade de atendimento Capacidade Transportadoras Veículos …" at bounding box center [359, 160] width 719 height 320
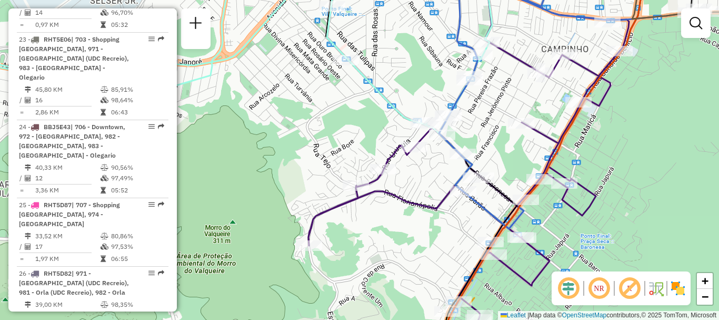
click at [300, 318] on div "Janela de atendimento Grade de atendimento Capacidade Transportadoras Veículos …" at bounding box center [359, 160] width 719 height 320
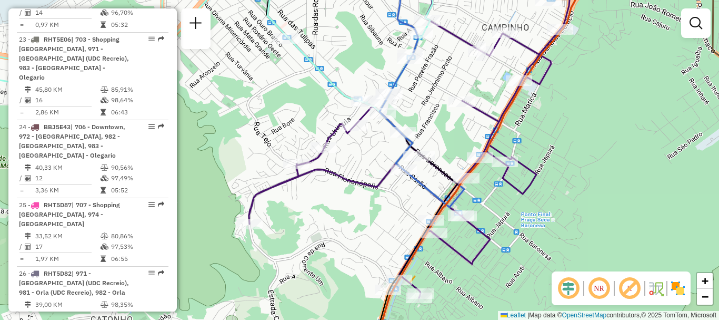
drag, startPoint x: 328, startPoint y: 137, endPoint x: 261, endPoint y: 114, distance: 70.8
click at [266, 116] on div "Janela de atendimento Grade de atendimento Capacidade Transportadoras Veículos …" at bounding box center [359, 160] width 719 height 320
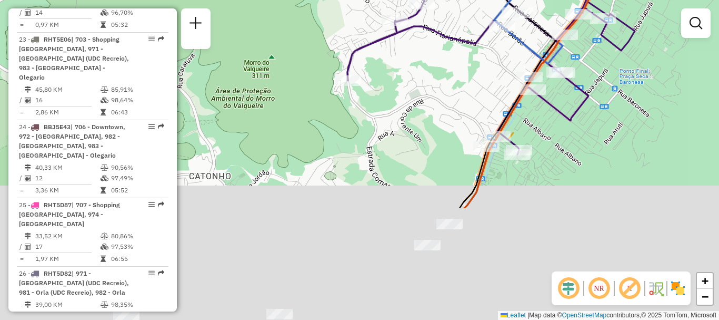
drag, startPoint x: 312, startPoint y: 243, endPoint x: 390, endPoint y: 144, distance: 126.0
click at [432, 66] on div "Janela de atendimento Grade de atendimento Capacidade Transportadoras Veículos …" at bounding box center [359, 160] width 719 height 320
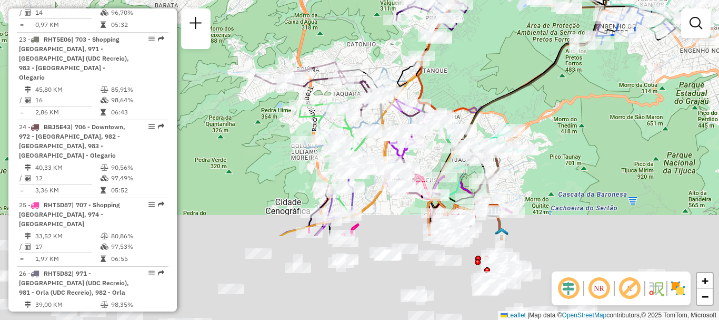
drag, startPoint x: 370, startPoint y: 181, endPoint x: 396, endPoint y: 33, distance: 150.3
click at [394, 68] on icon at bounding box center [382, 140] width 157 height 144
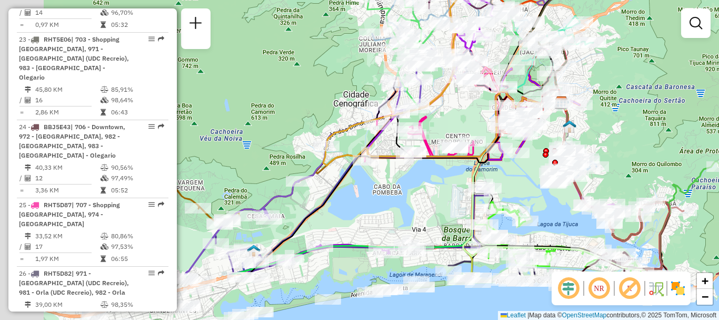
drag, startPoint x: 295, startPoint y: 215, endPoint x: 365, endPoint y: 125, distance: 114.1
click at [365, 125] on div "Janela de atendimento Grade de atendimento Capacidade Transportadoras Veículos …" at bounding box center [359, 160] width 719 height 320
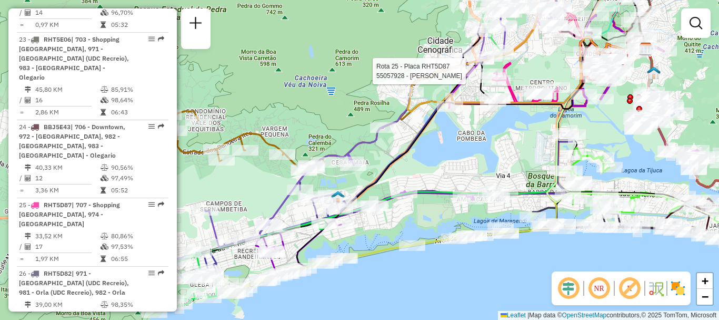
drag, startPoint x: 315, startPoint y: 201, endPoint x: 390, endPoint y: 161, distance: 85.1
click at [390, 161] on icon at bounding box center [424, 148] width 445 height 211
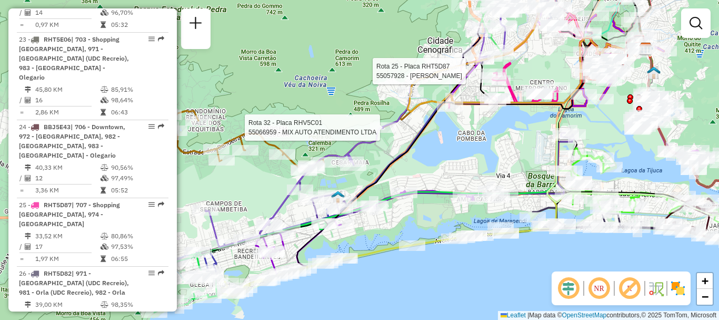
select select "**********"
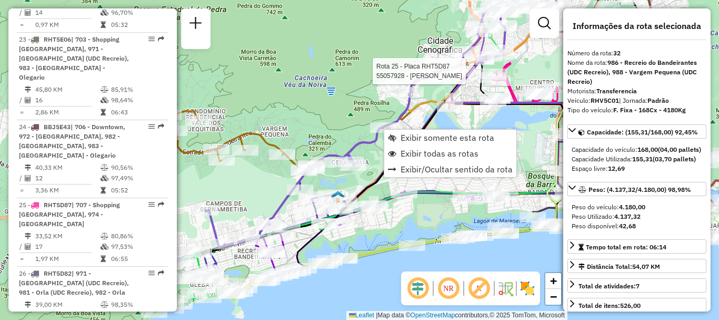
scroll to position [2364, 0]
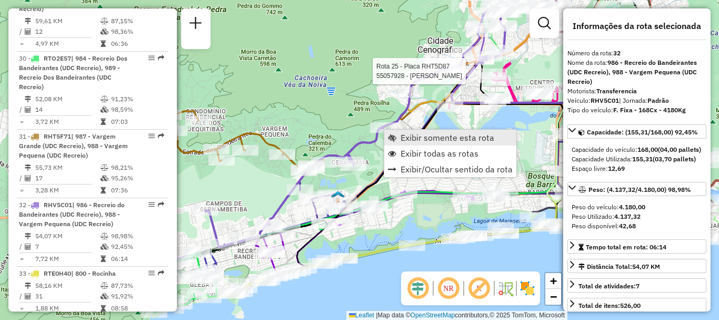
click at [404, 140] on span "Exibir somente esta rota" at bounding box center [448, 137] width 94 height 8
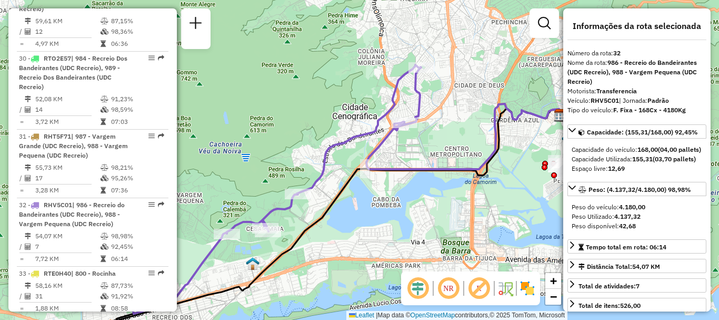
drag, startPoint x: 453, startPoint y: 90, endPoint x: 434, endPoint y: 117, distance: 33.4
click at [434, 117] on div "Janela de atendimento Grade de atendimento Capacidade Transportadoras Veículos …" at bounding box center [359, 160] width 719 height 320
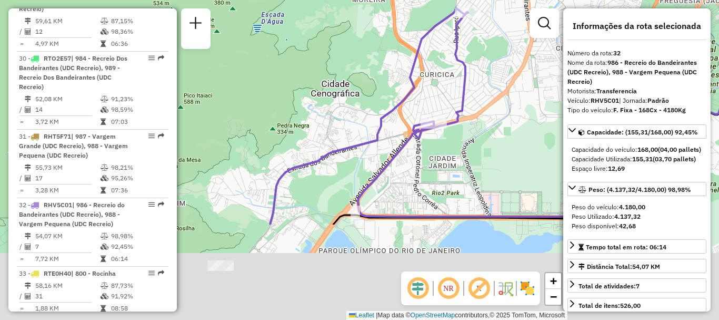
drag, startPoint x: 358, startPoint y: 269, endPoint x: 437, endPoint y: 114, distance: 173.6
click at [437, 116] on div "Rota 32 - Placa RHV5C01 55036389 - JBS TRANSPORTES, SER Janela de atendimento G…" at bounding box center [359, 160] width 719 height 320
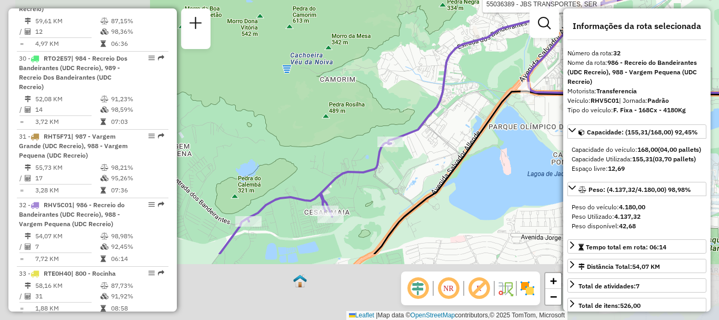
drag, startPoint x: 318, startPoint y: 252, endPoint x: 474, endPoint y: 157, distance: 182.9
click at [474, 157] on div "Rota 32 - Placa RHV5C01 55036389 - JBS TRANSPORTES, SER Janela de atendimento G…" at bounding box center [359, 160] width 719 height 320
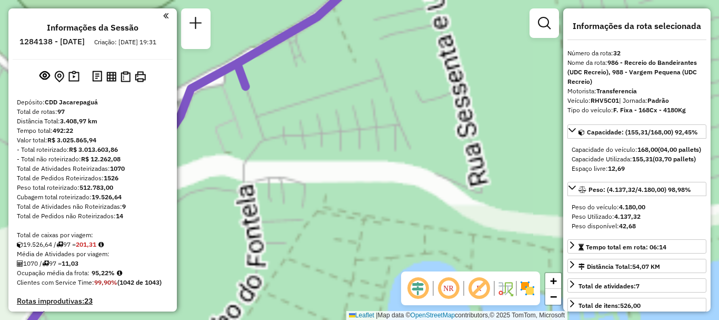
select select "**********"
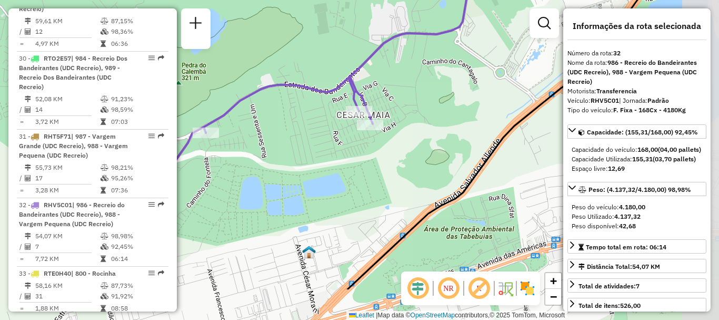
drag, startPoint x: 450, startPoint y: 243, endPoint x: 325, endPoint y: 180, distance: 139.9
click at [326, 181] on div "Rota 32 - Placa RHV5C01 55036389 - JBS TRANSPORTES, SER Janela de atendimento G…" at bounding box center [359, 160] width 719 height 320
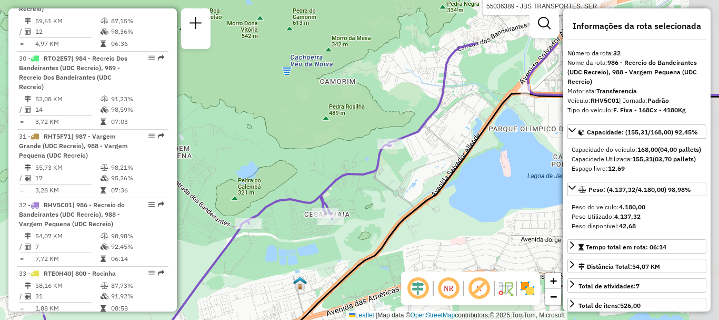
drag, startPoint x: 431, startPoint y: 167, endPoint x: 398, endPoint y: 213, distance: 57.0
click at [398, 213] on div "Rota 32 - Placa RHV5C01 55036389 - JBS TRANSPORTES, SER Janela de atendimento G…" at bounding box center [359, 160] width 719 height 320
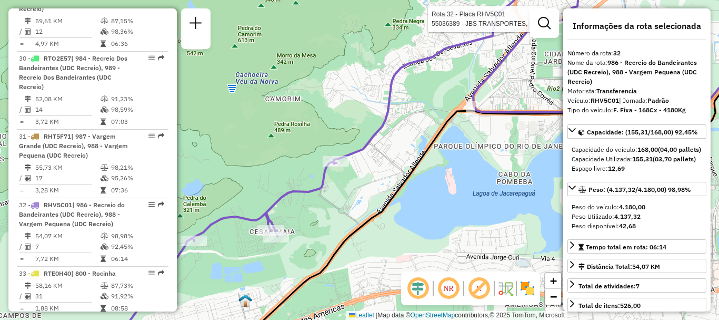
drag, startPoint x: 422, startPoint y: 165, endPoint x: 369, endPoint y: 181, distance: 56.0
click at [369, 181] on div "Rota 32 - Placa RHV5C01 55036389 - JBS TRANSPORTES, SER Janela de atendimento G…" at bounding box center [359, 160] width 719 height 320
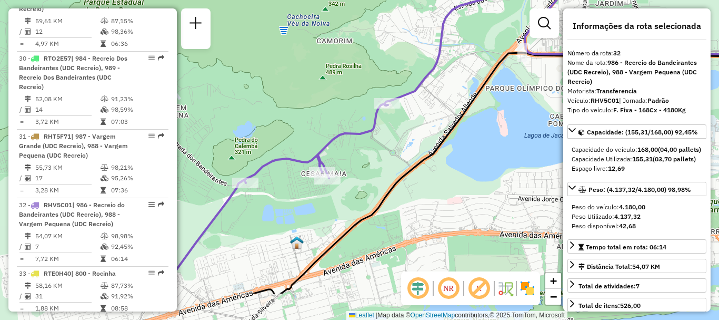
drag, startPoint x: 335, startPoint y: 223, endPoint x: 388, endPoint y: 165, distance: 77.9
click at [388, 165] on div "Rota 32 - Placa RHV5C01 55036389 - JBS TRANSPORTES, SER Janela de atendimento G…" at bounding box center [359, 160] width 719 height 320
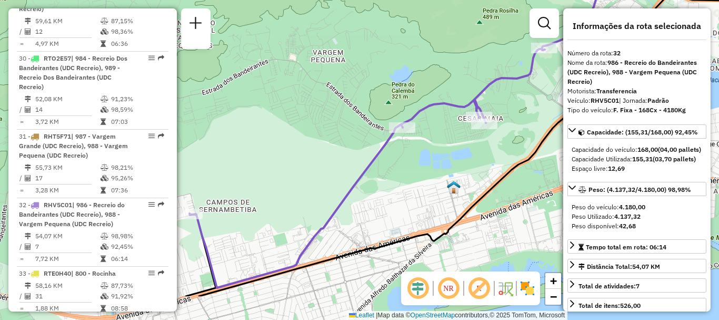
drag, startPoint x: 289, startPoint y: 227, endPoint x: 494, endPoint y: 150, distance: 219.8
click at [494, 150] on div "Rota 32 - Placa RHV5C01 55036389 - JBS TRANSPORTES, SER Janela de atendimento G…" at bounding box center [359, 160] width 719 height 320
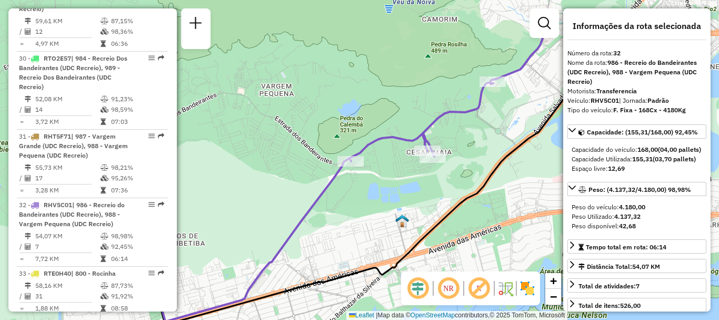
drag, startPoint x: 482, startPoint y: 147, endPoint x: 377, endPoint y: 204, distance: 119.5
click at [377, 204] on div "Rota 32 - Placa RHV5C01 55036389 - JBS TRANSPORTES, SER Janela de atendimento G…" at bounding box center [359, 160] width 719 height 320
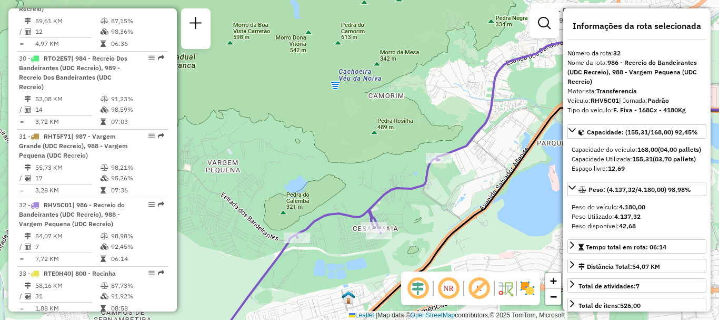
drag, startPoint x: 509, startPoint y: 109, endPoint x: 445, endPoint y: 197, distance: 109.0
click at [445, 197] on div "Rota 32 - Placa RHV5C01 55036389 - JBS TRANSPORTES, SER Janela de atendimento G…" at bounding box center [359, 160] width 719 height 320
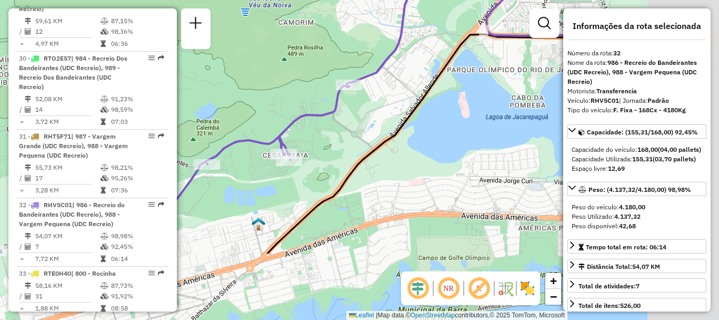
drag, startPoint x: 487, startPoint y: 222, endPoint x: 371, endPoint y: 112, distance: 159.4
click at [371, 112] on div "Rota 32 - Placa RHV5C01 55036389 - JBS TRANSPORTES, SER Janela de atendimento G…" at bounding box center [359, 160] width 719 height 320
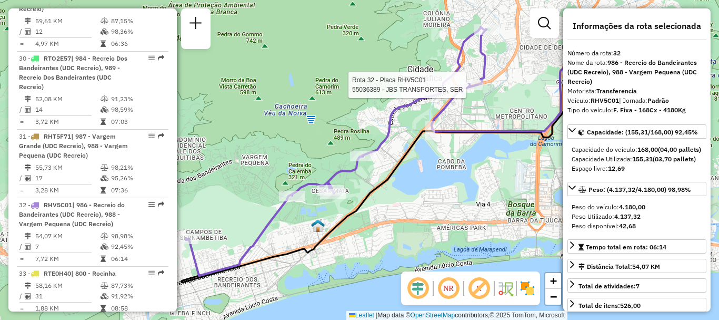
drag, startPoint x: 463, startPoint y: 139, endPoint x: 440, endPoint y: 195, distance: 60.4
click at [440, 195] on div "Rota 32 - Placa RHV5C01 55036389 - JBS TRANSPORTES, SER Janela de atendimento G…" at bounding box center [359, 160] width 719 height 320
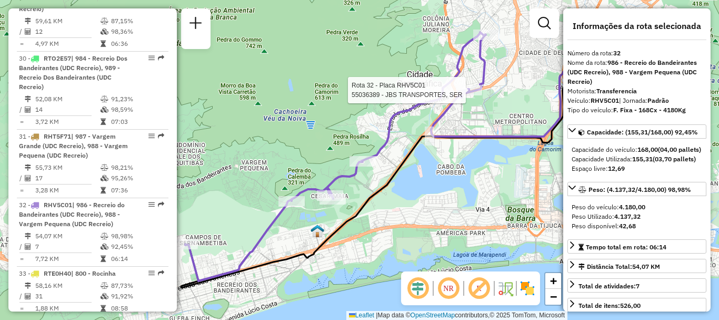
click at [463, 179] on div "Rota 32 - Placa RHV5C01 55036389 - JBS TRANSPORTES, SER Janela de atendimento G…" at bounding box center [359, 160] width 719 height 320
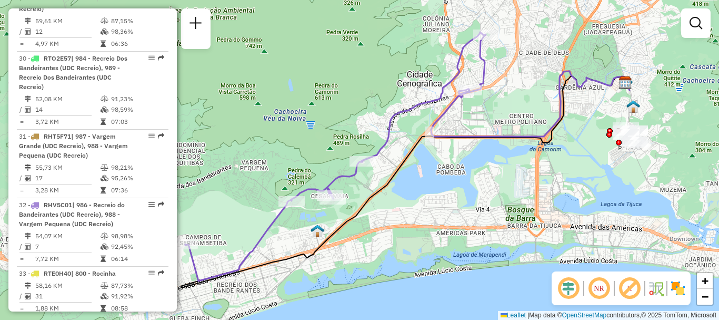
click at [602, 286] on em at bounding box center [599, 287] width 25 height 25
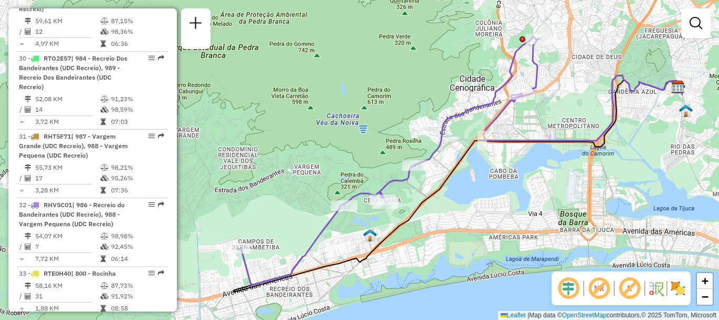
drag, startPoint x: 444, startPoint y: 185, endPoint x: 497, endPoint y: 190, distance: 52.8
click at [497, 190] on div "Janela de atendimento Grade de atendimento Capacidade Transportadoras Veículos …" at bounding box center [359, 160] width 719 height 320
